Goal: Task Accomplishment & Management: Complete application form

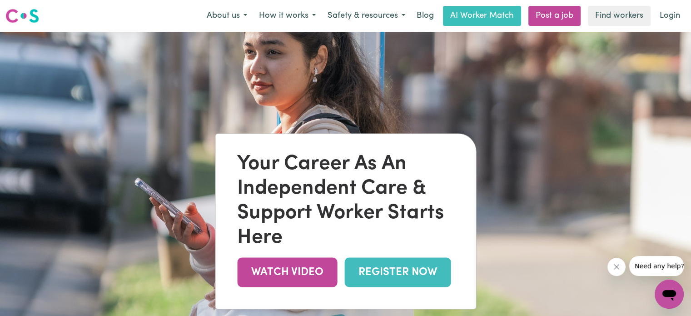
click at [28, 18] on img at bounding box center [22, 16] width 34 height 16
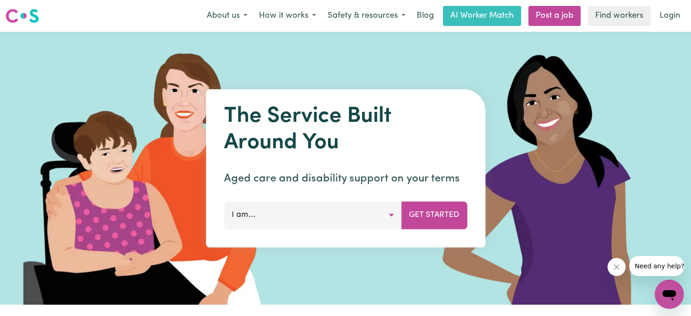
click at [672, 295] on icon "Open messaging window" at bounding box center [670, 295] width 14 height 11
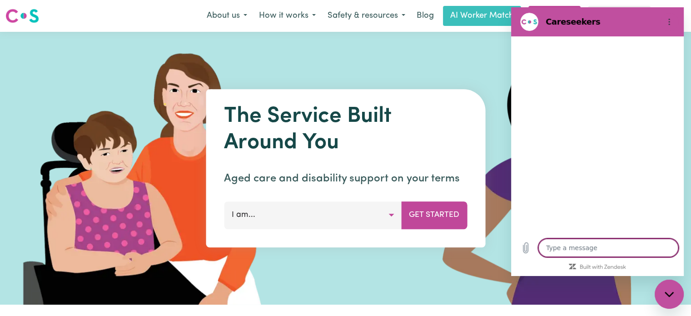
click at [585, 238] on div "Type a message x" at bounding box center [597, 247] width 173 height 29
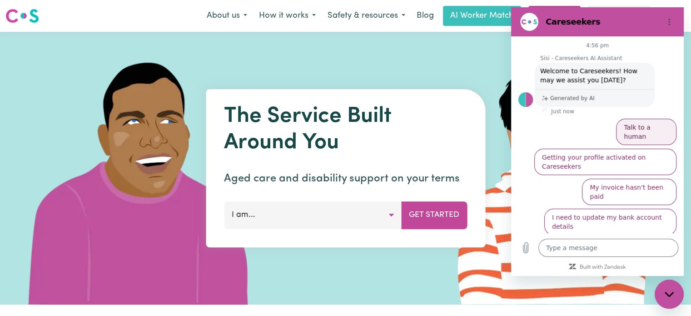
click at [659, 131] on button "Talk to a human" at bounding box center [646, 132] width 60 height 26
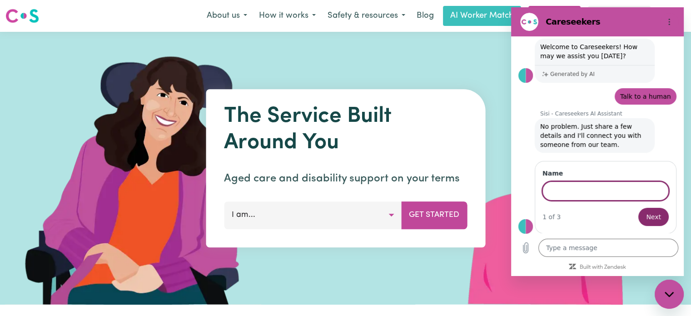
scroll to position [23, 0]
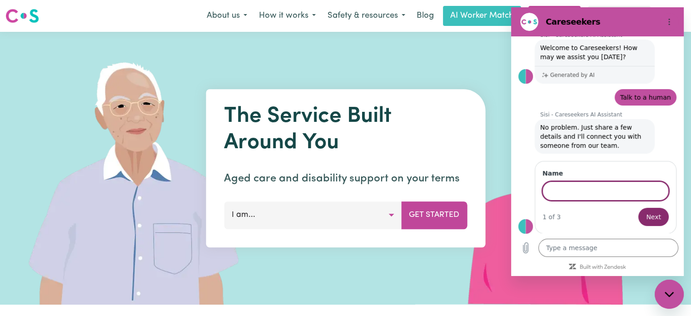
click at [409, 46] on div at bounding box center [346, 168] width 682 height 273
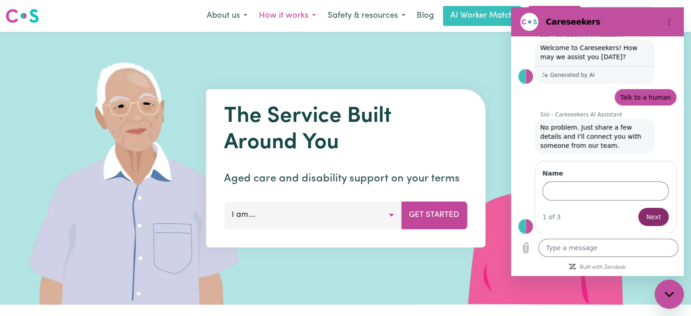
click at [305, 18] on button "How it works" at bounding box center [287, 15] width 69 height 19
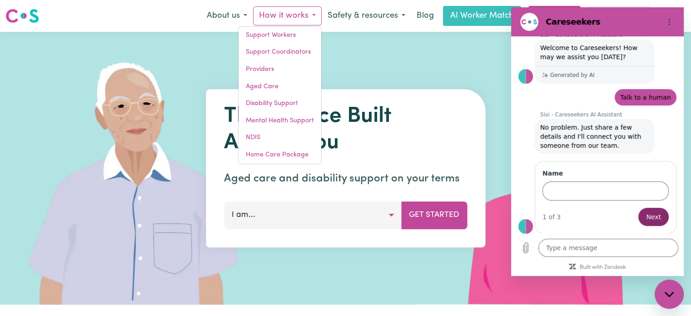
click at [176, 152] on img at bounding box center [140, 168] width 271 height 273
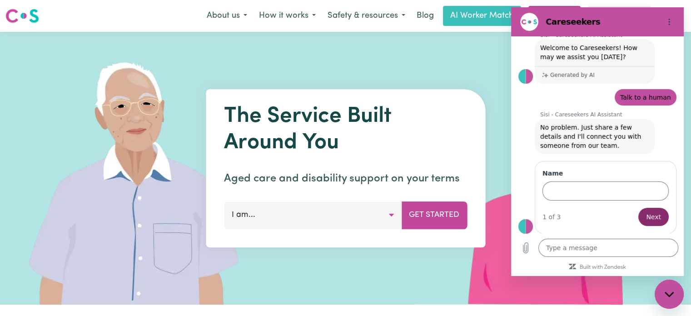
click at [302, 220] on button "I am..." at bounding box center [313, 214] width 178 height 27
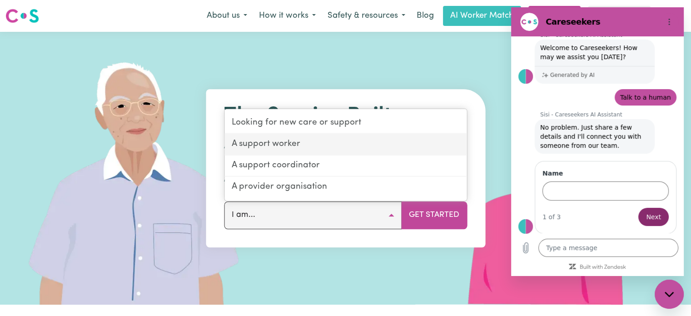
click at [343, 150] on link "A support worker" at bounding box center [346, 144] width 242 height 21
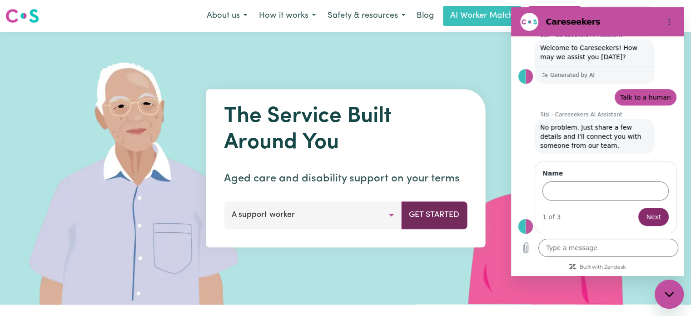
click at [415, 215] on button "Get Started" at bounding box center [434, 214] width 66 height 27
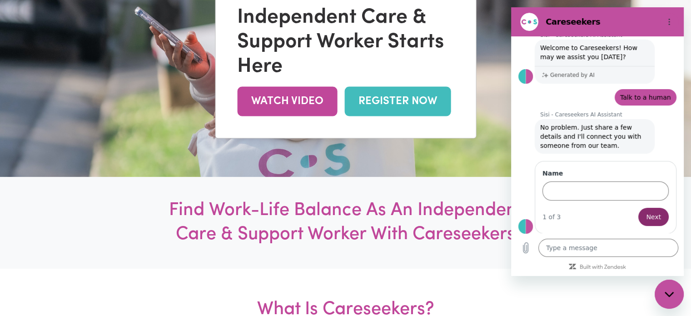
scroll to position [205, 0]
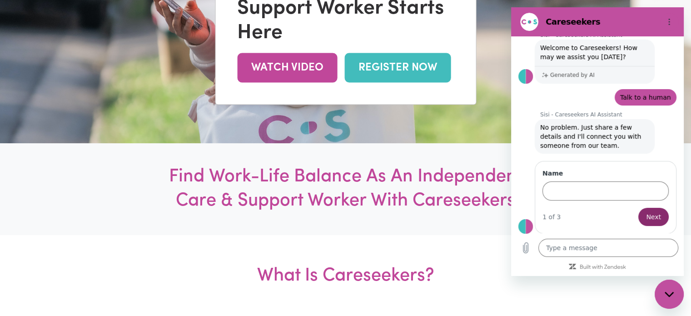
click at [666, 281] on div "Close messaging window" at bounding box center [669, 293] width 27 height 27
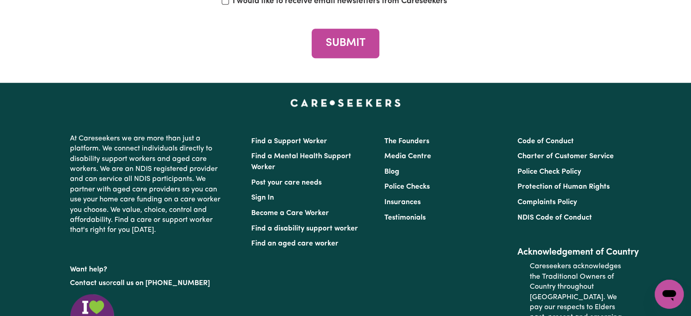
scroll to position [4140, 0]
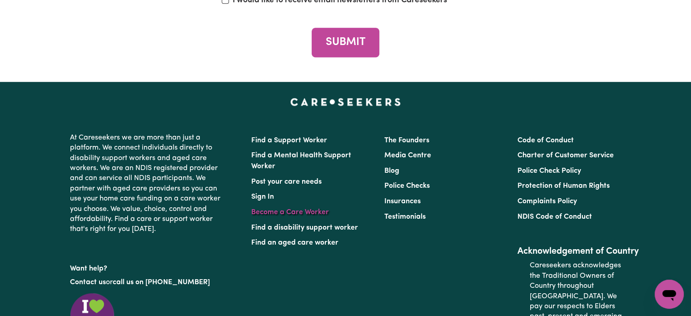
click at [281, 209] on link "Become a Care Worker" at bounding box center [290, 212] width 78 height 7
drag, startPoint x: 281, startPoint y: 160, endPoint x: 252, endPoint y: 162, distance: 28.7
click at [252, 209] on link "Become a Care Worker" at bounding box center [290, 212] width 78 height 7
click at [265, 209] on link "Become a Care Worker" at bounding box center [290, 212] width 78 height 7
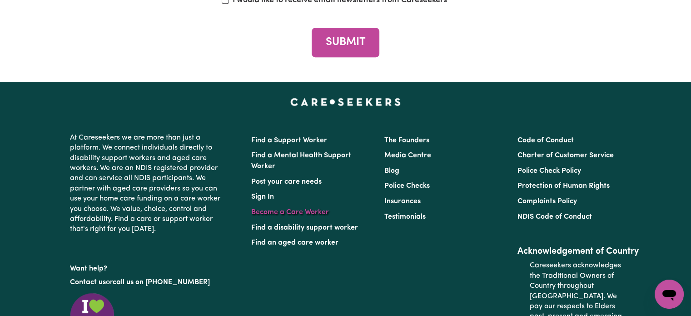
click at [289, 209] on link "Become a Care Worker" at bounding box center [290, 212] width 78 height 7
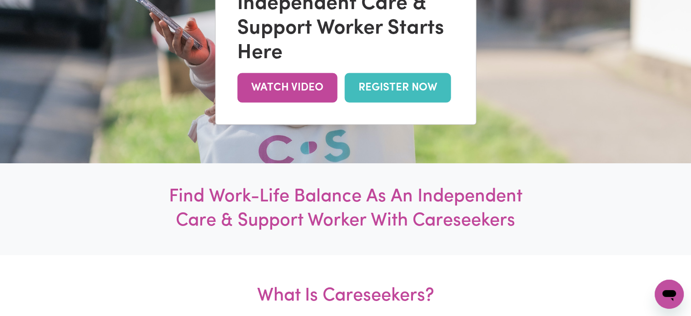
scroll to position [0, 0]
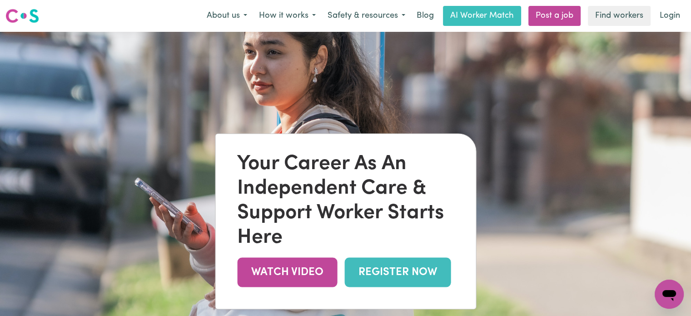
type textarea "x"
click at [399, 19] on button "Safety & resources" at bounding box center [367, 15] width 90 height 19
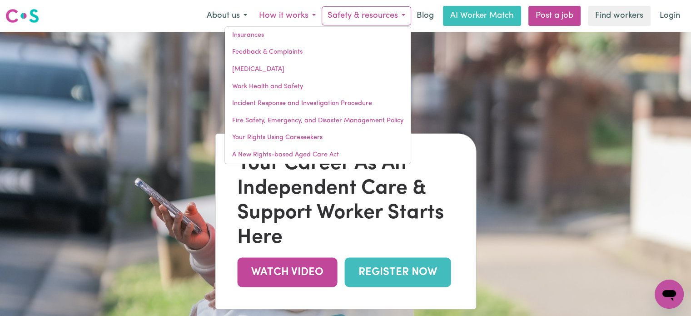
click at [308, 17] on button "How it works" at bounding box center [287, 15] width 69 height 19
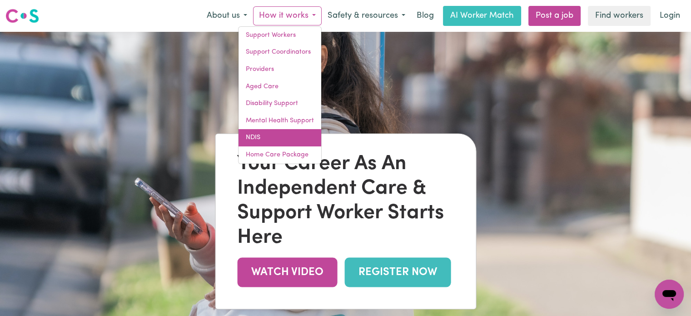
click at [255, 139] on link "NDIS" at bounding box center [280, 137] width 83 height 17
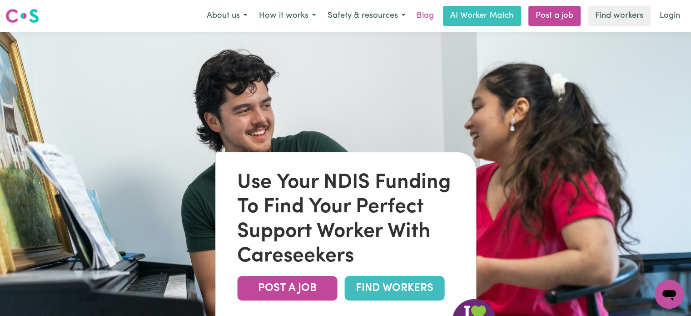
click at [416, 13] on link "Blog" at bounding box center [425, 16] width 28 height 20
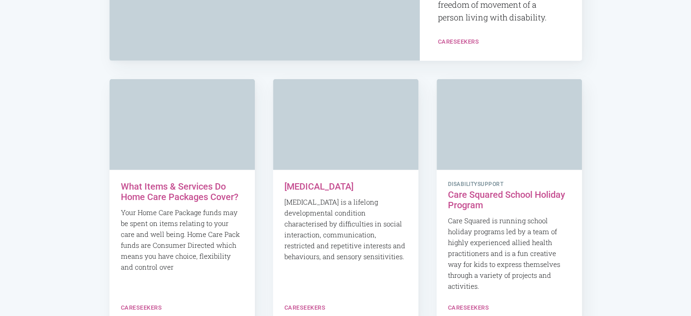
scroll to position [6049, 0]
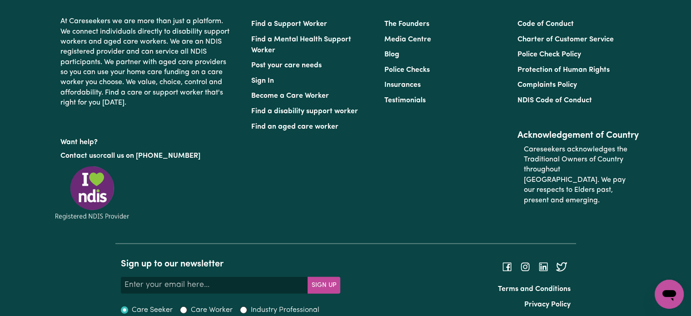
scroll to position [2687, 0]
click at [183, 307] on input "Care Worker" at bounding box center [183, 310] width 7 height 7
radio input "true"
click at [310, 190] on div "Find a Support Worker Find a Mental Health Support Worker Post your care needs …" at bounding box center [312, 113] width 133 height 193
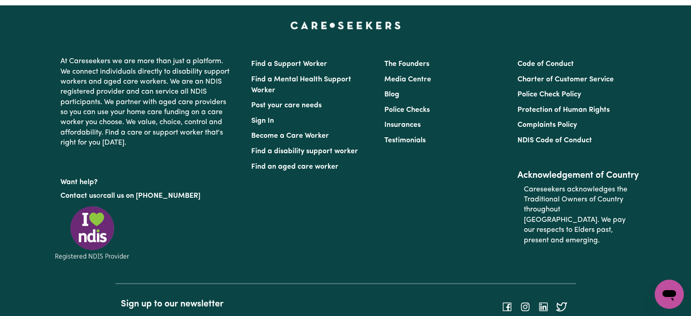
scroll to position [2632, 0]
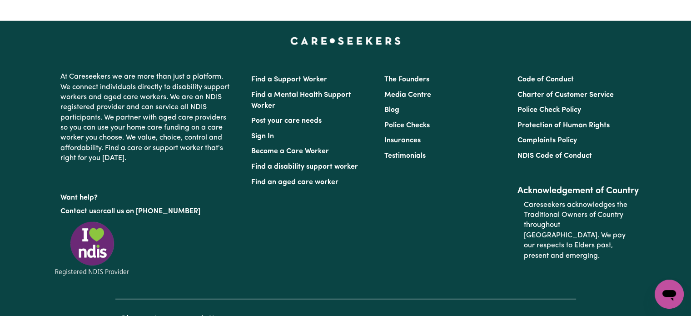
click at [659, 290] on div "Open messaging window" at bounding box center [669, 293] width 27 height 27
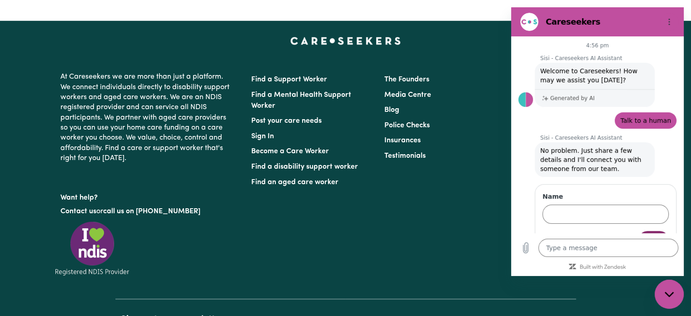
scroll to position [23, 0]
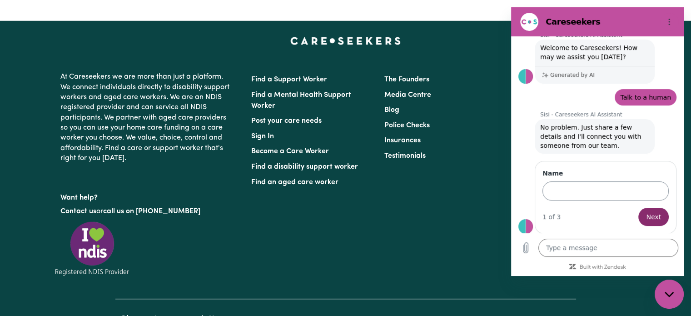
click at [573, 188] on input "Name" at bounding box center [606, 190] width 126 height 19
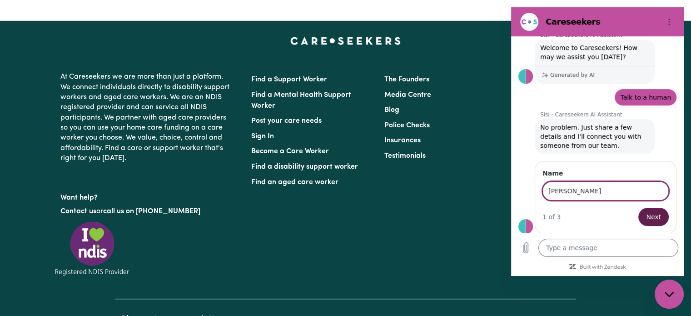
type input "[PERSON_NAME]"
click at [653, 217] on span "Next" at bounding box center [653, 216] width 15 height 11
type textarea "x"
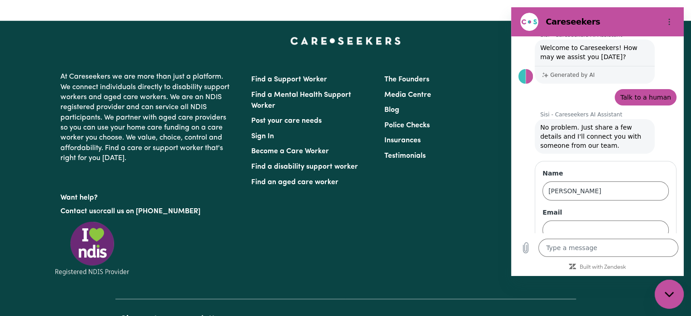
scroll to position [62, 0]
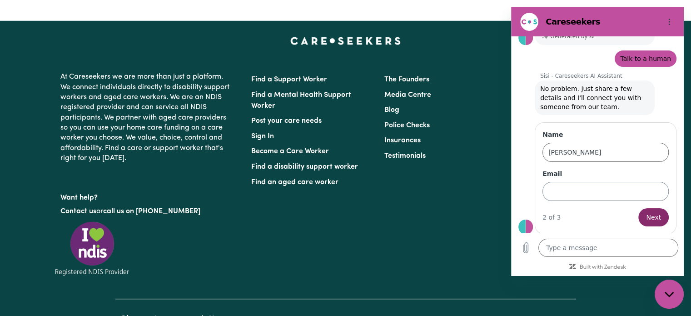
click at [602, 196] on input "Email" at bounding box center [606, 191] width 126 height 19
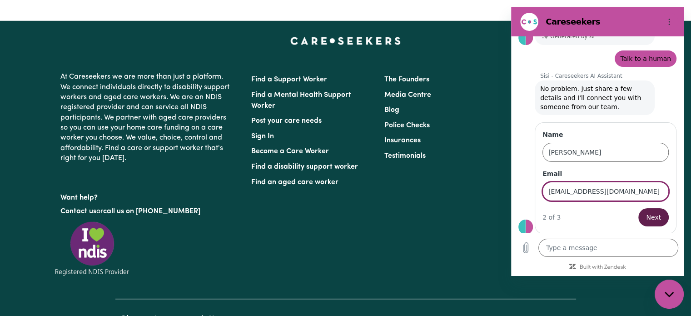
type input "[EMAIL_ADDRESS][DOMAIN_NAME]"
click at [648, 216] on span "Next" at bounding box center [653, 217] width 15 height 11
type textarea "x"
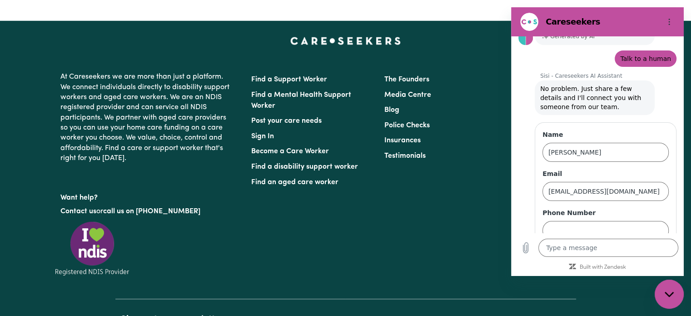
scroll to position [101, 0]
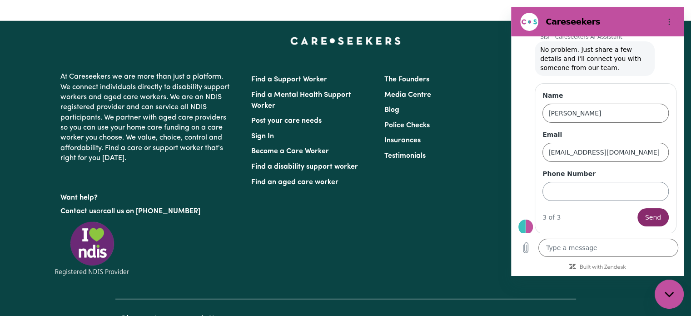
click at [601, 191] on input "Phone Number" at bounding box center [606, 191] width 126 height 19
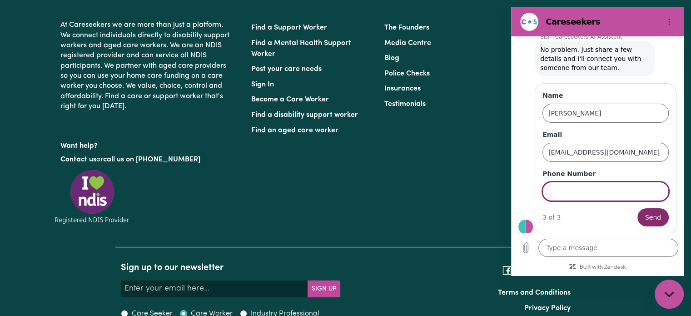
scroll to position [2691, 0]
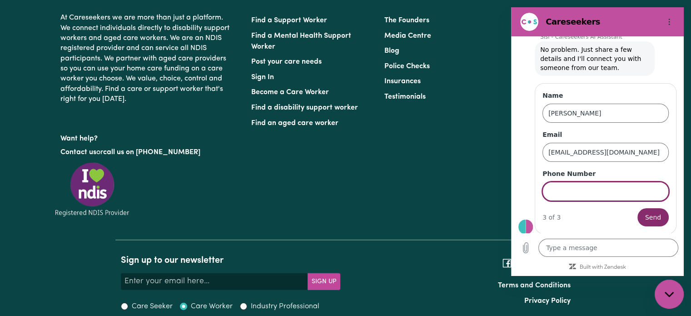
click at [601, 191] on input "Phone Number" at bounding box center [606, 191] width 126 height 19
click at [566, 193] on input "04344045341" at bounding box center [606, 191] width 126 height 19
type input "0434045341"
click at [645, 217] on span "Send" at bounding box center [653, 217] width 16 height 11
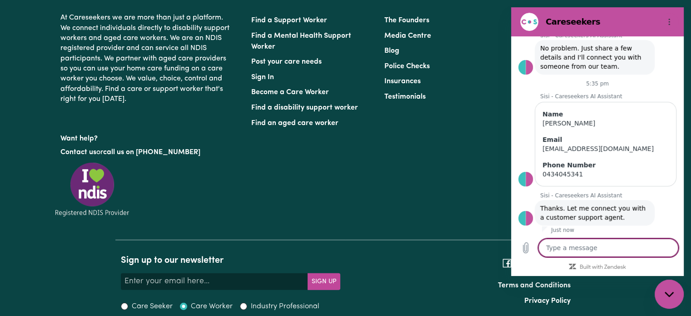
scroll to position [104, 0]
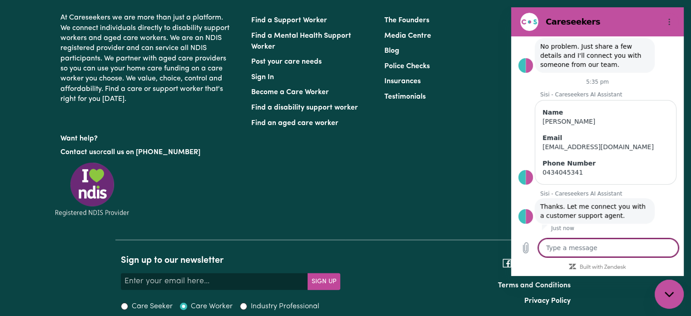
click at [594, 240] on textarea at bounding box center [609, 248] width 140 height 18
click at [375, 107] on div "Find a Support Worker Find a Mental Health Support Worker Post your care needs …" at bounding box center [312, 109] width 133 height 193
click at [670, 290] on div "Close messaging window" at bounding box center [669, 293] width 27 height 27
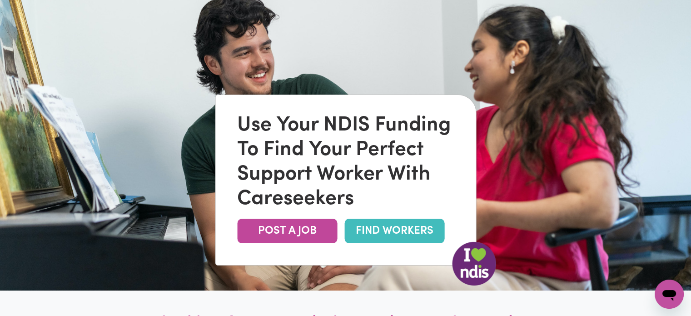
scroll to position [0, 0]
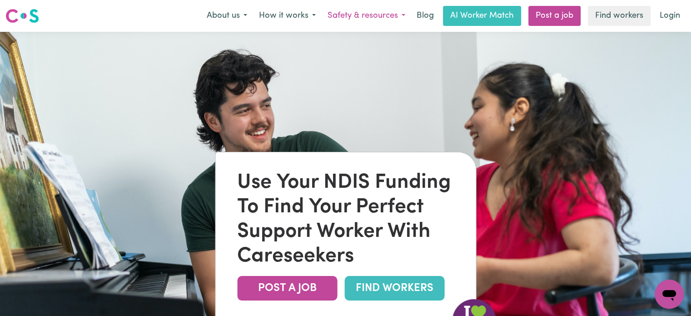
click at [363, 16] on button "Safety & resources" at bounding box center [367, 15] width 90 height 19
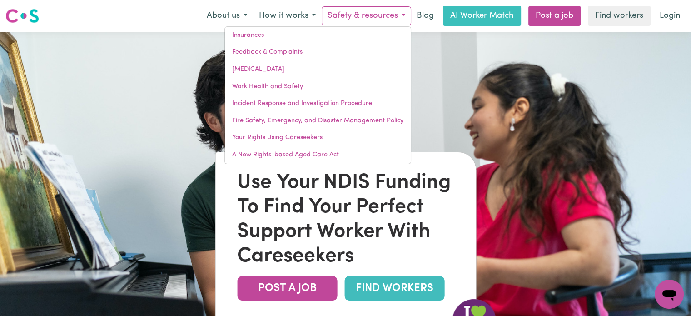
type textarea "x"
click at [36, 128] on img at bounding box center [345, 190] width 691 height 316
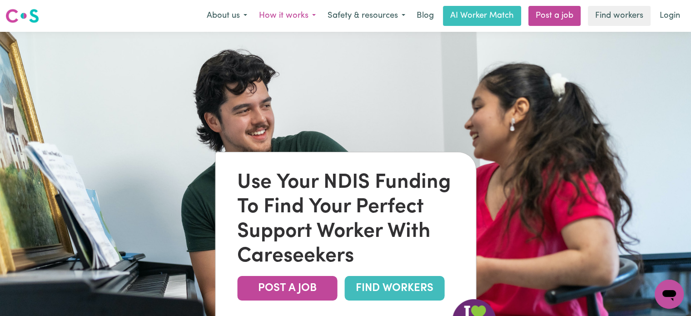
click at [318, 19] on button "How it works" at bounding box center [287, 15] width 69 height 19
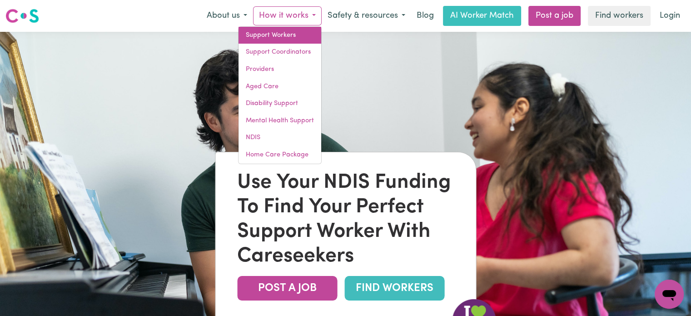
click at [286, 39] on link "Support Workers" at bounding box center [280, 35] width 83 height 17
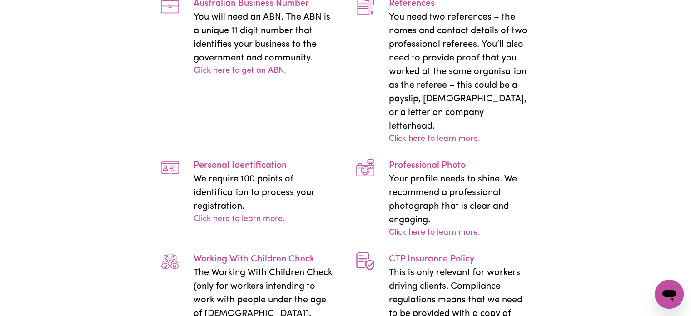
scroll to position [1879, 0]
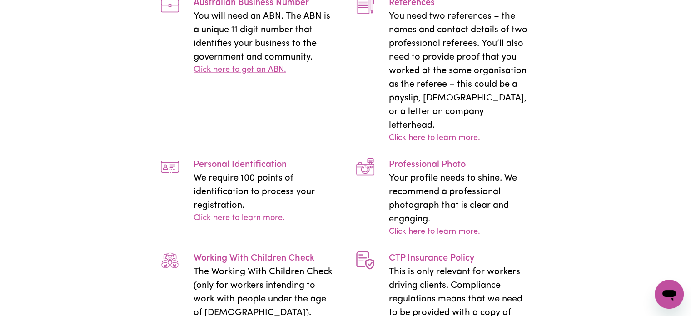
click at [255, 76] on link "Click here to get an ABN." at bounding box center [240, 70] width 93 height 12
